Goal: Navigation & Orientation: Understand site structure

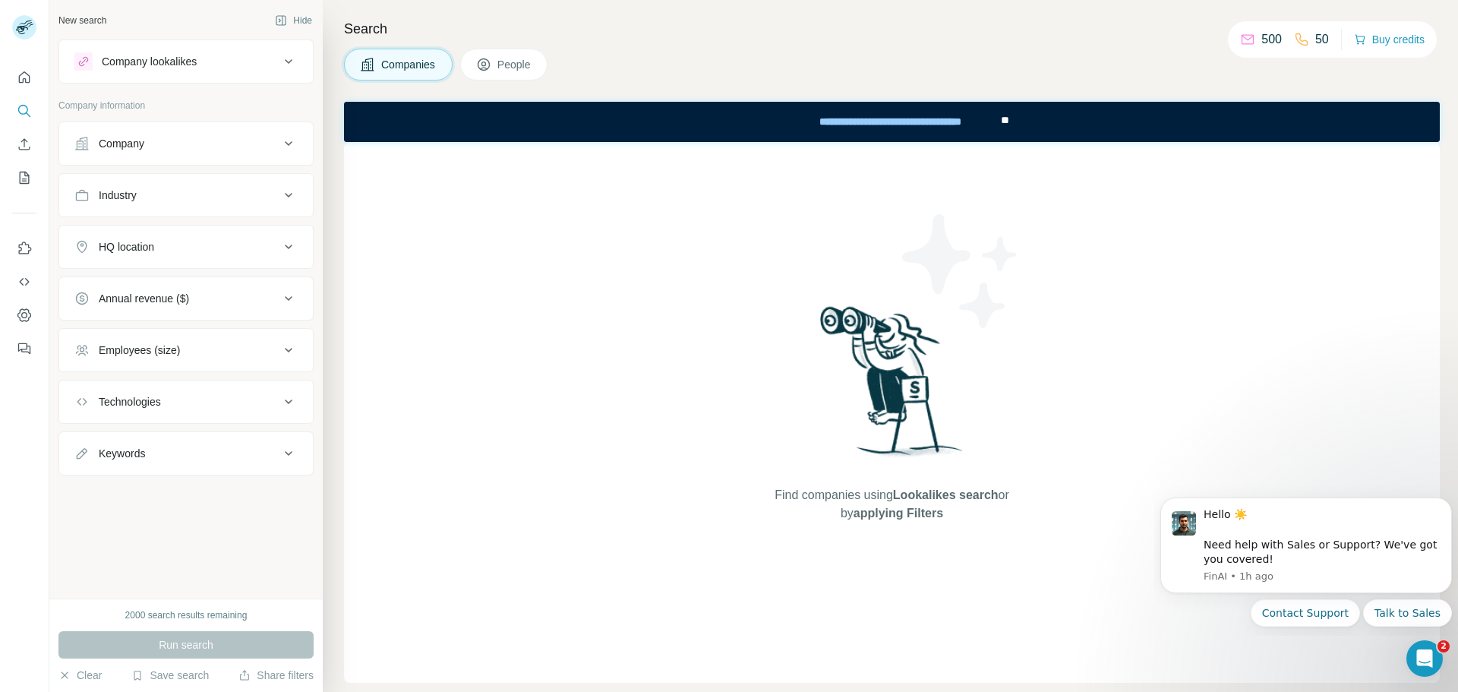
click at [283, 246] on icon at bounding box center [289, 247] width 18 height 18
click at [248, 283] on input "text" at bounding box center [185, 284] width 223 height 27
type input "********"
click at [204, 324] on div "No results" at bounding box center [186, 320] width 216 height 30
click at [290, 55] on icon at bounding box center [289, 61] width 18 height 18
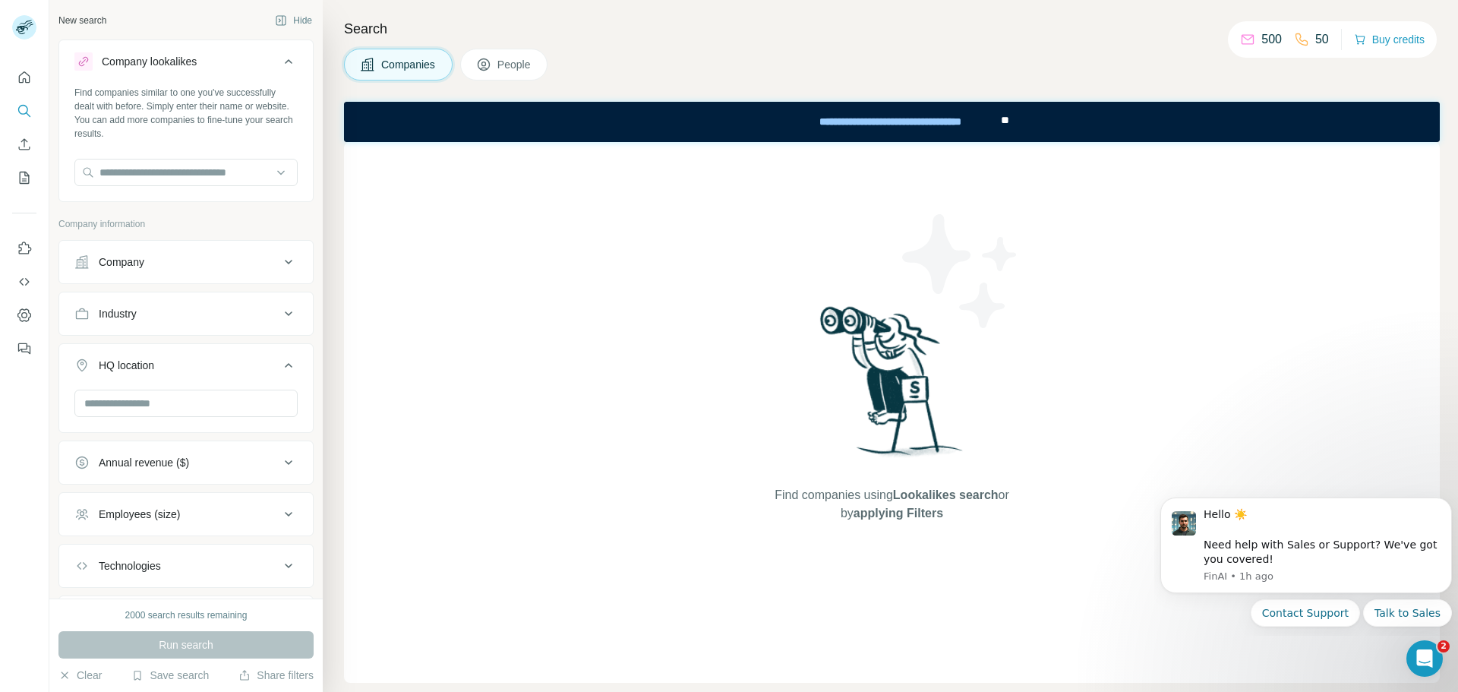
click at [289, 55] on button "Company lookalikes" at bounding box center [186, 64] width 254 height 43
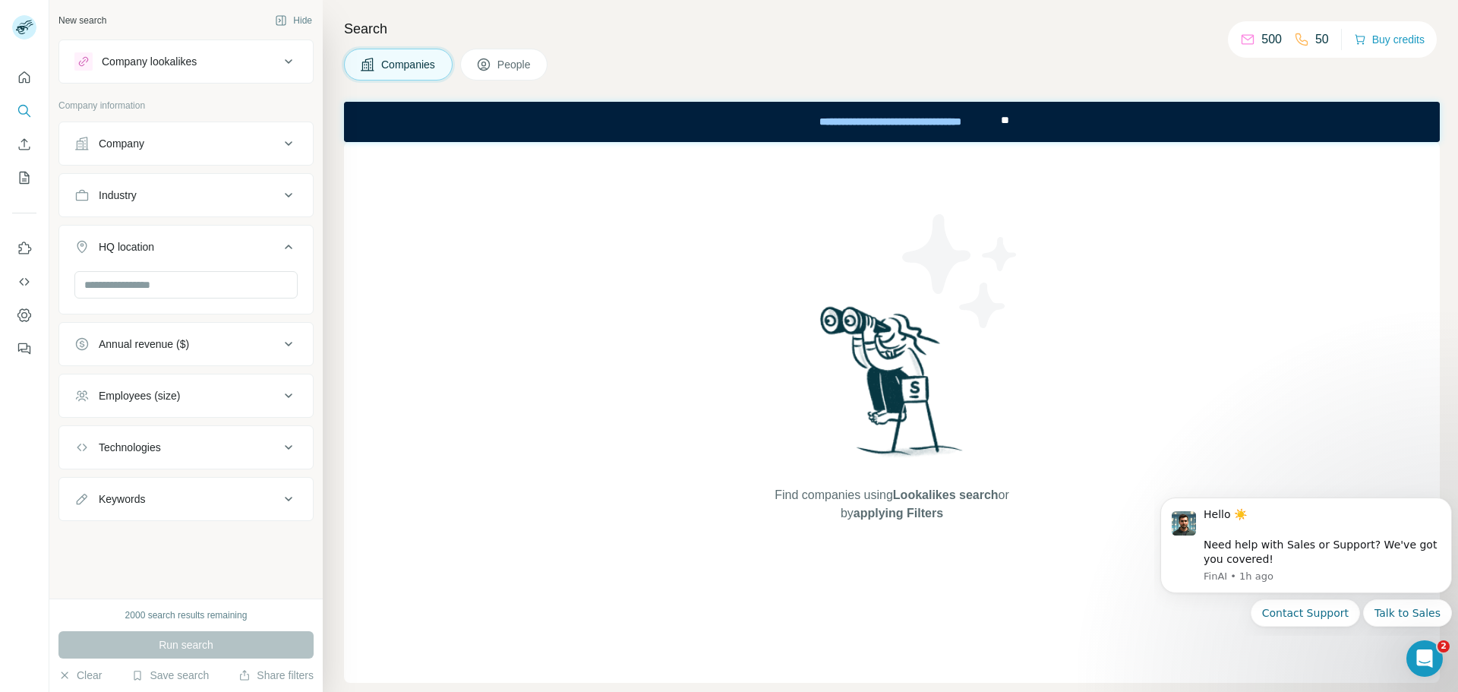
click at [218, 151] on button "Company" at bounding box center [186, 143] width 254 height 36
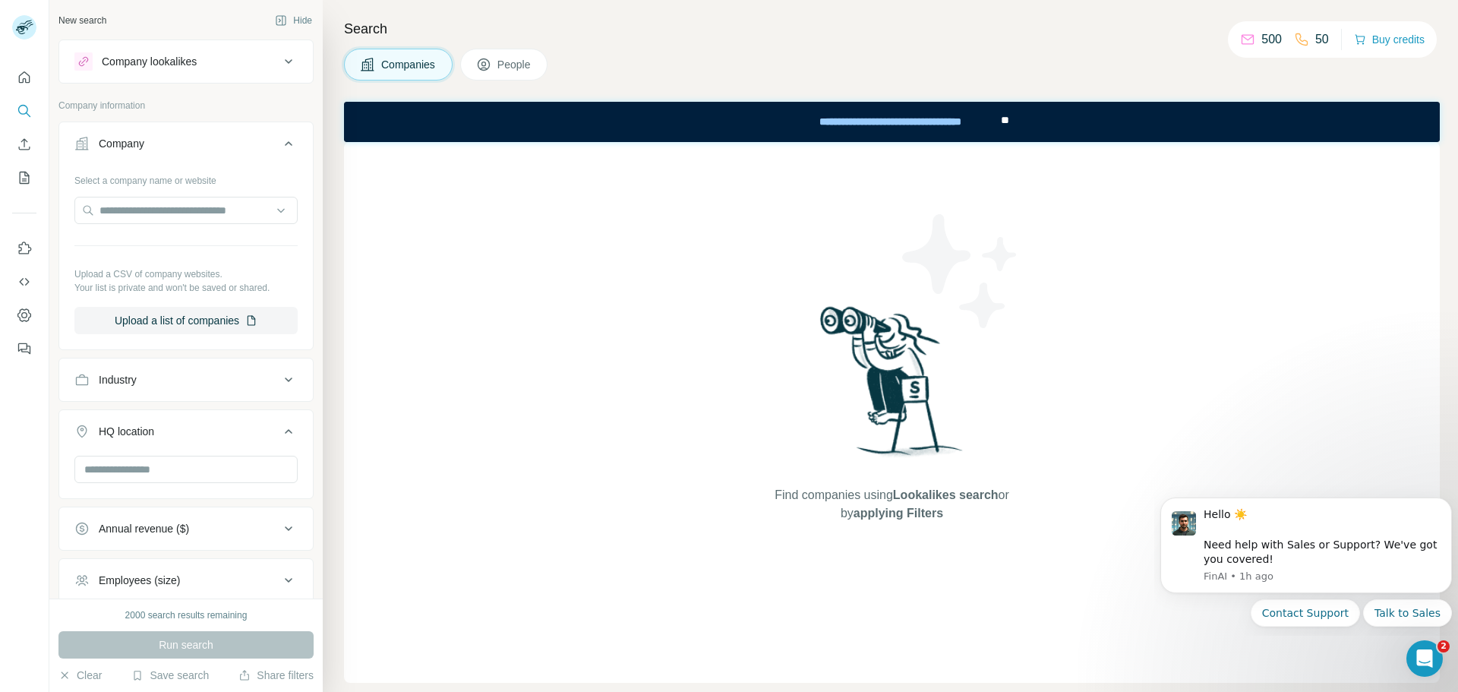
click at [218, 151] on button "Company" at bounding box center [186, 146] width 254 height 43
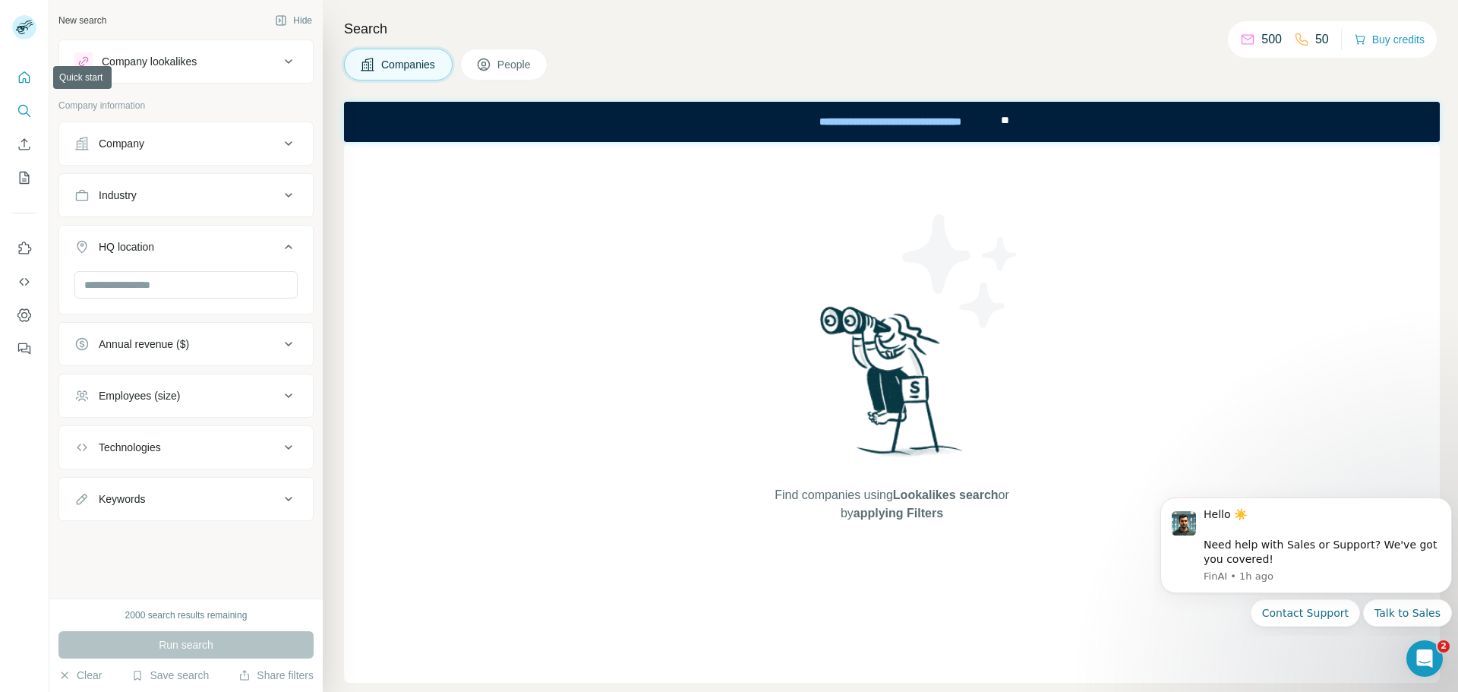
click at [24, 75] on icon "Quick start" at bounding box center [24, 77] width 15 height 15
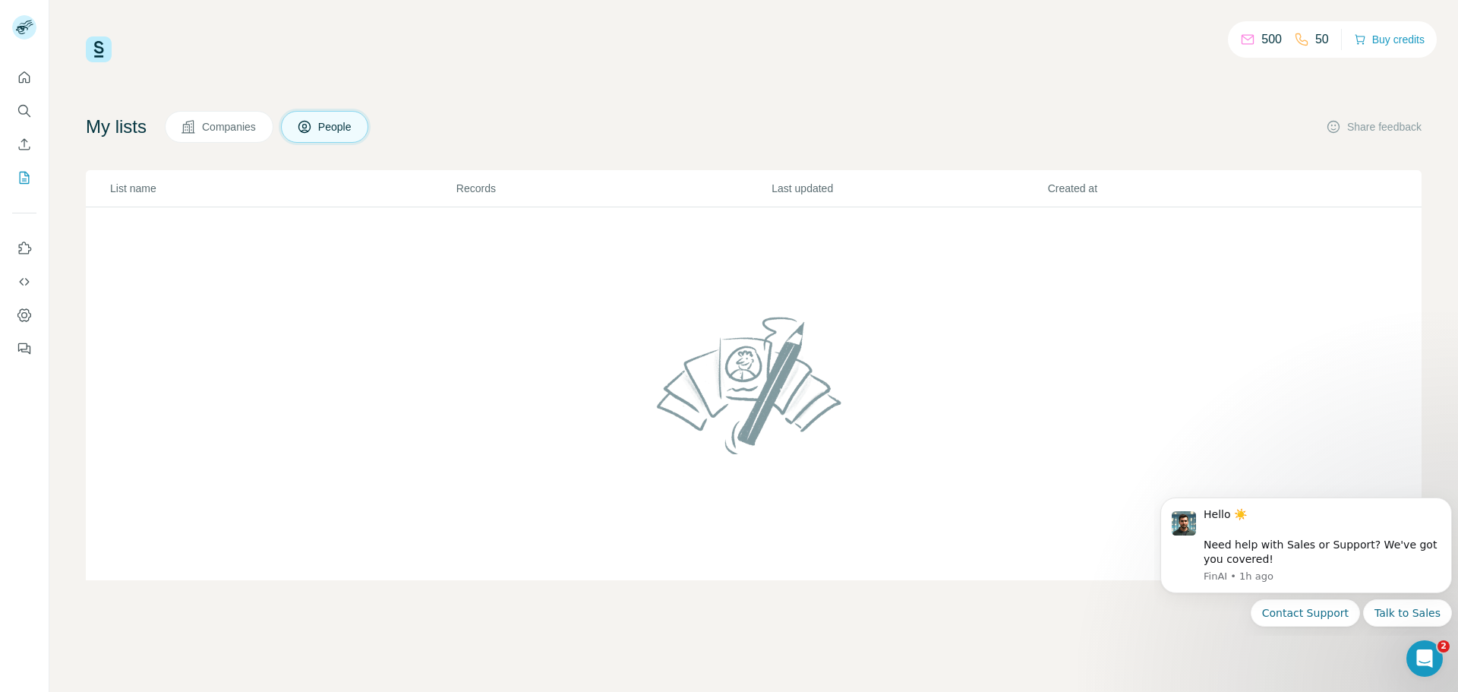
click at [221, 128] on span "Companies" at bounding box center [229, 126] width 55 height 15
click at [336, 125] on span "People" at bounding box center [335, 126] width 35 height 15
click at [21, 74] on icon "Quick start" at bounding box center [24, 76] width 11 height 11
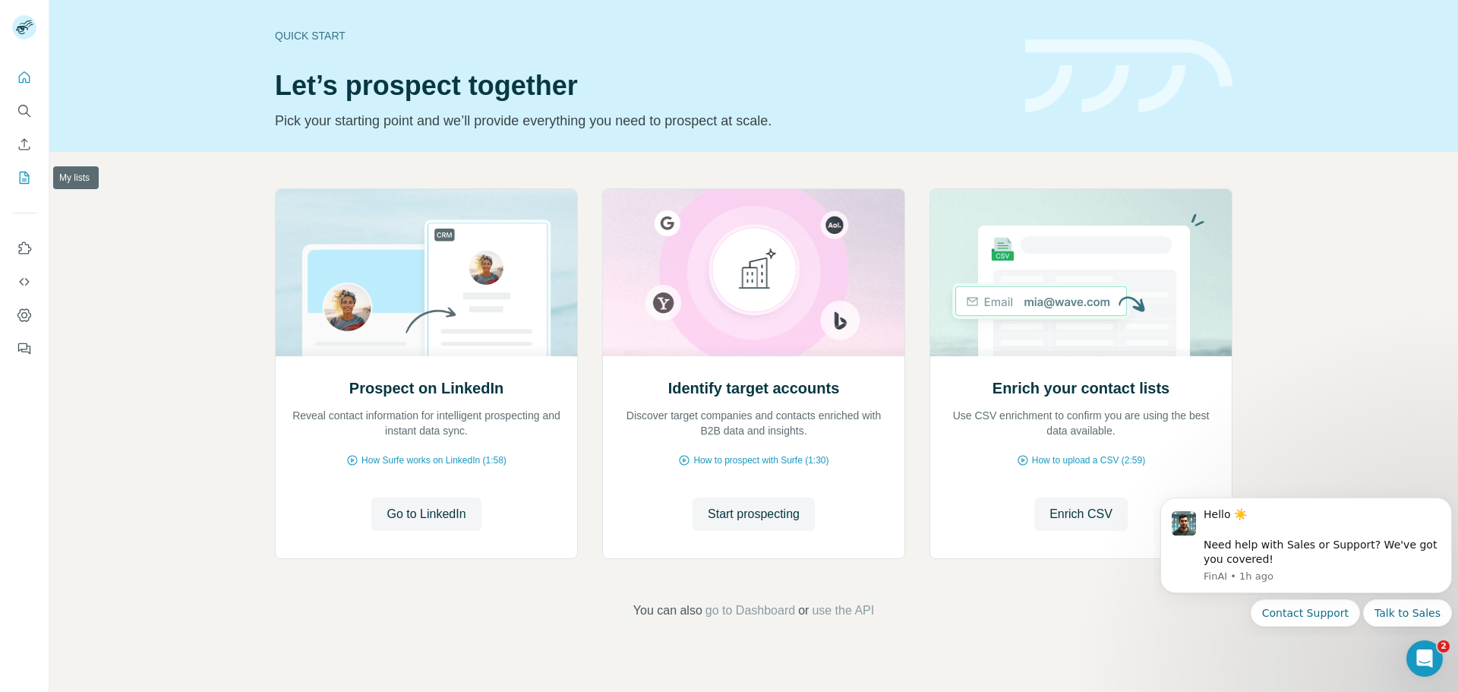
click at [21, 172] on icon "My lists" at bounding box center [25, 178] width 10 height 12
